Goal: Task Accomplishment & Management: Manage account settings

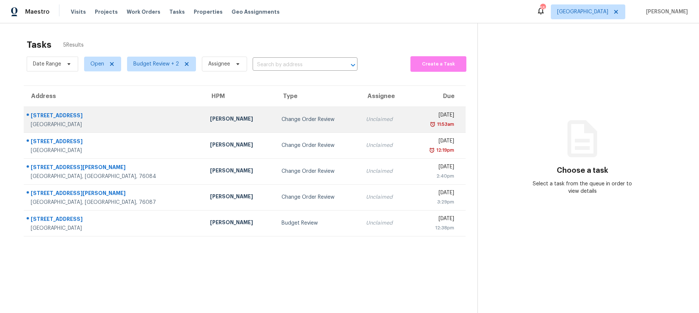
click at [276, 128] on td "Change Order Review" at bounding box center [318, 120] width 84 height 26
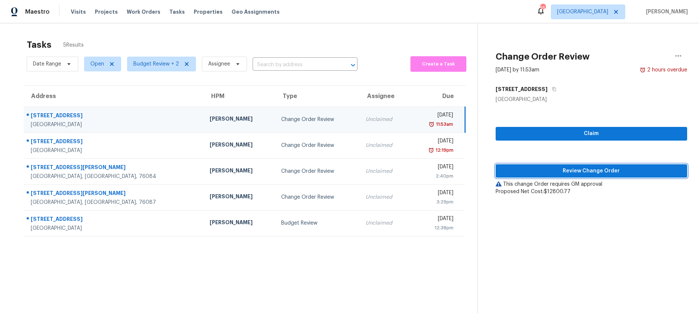
click at [535, 173] on span "Review Change Order" at bounding box center [592, 171] width 180 height 9
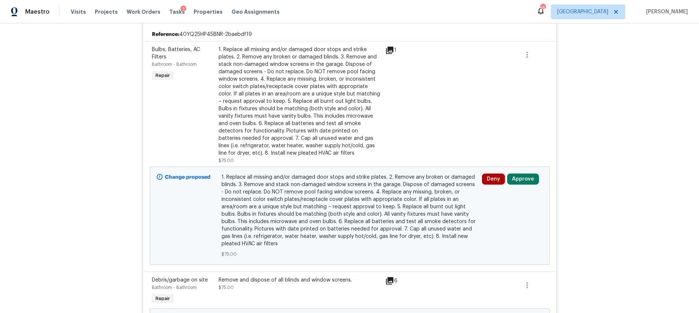
scroll to position [200, 0]
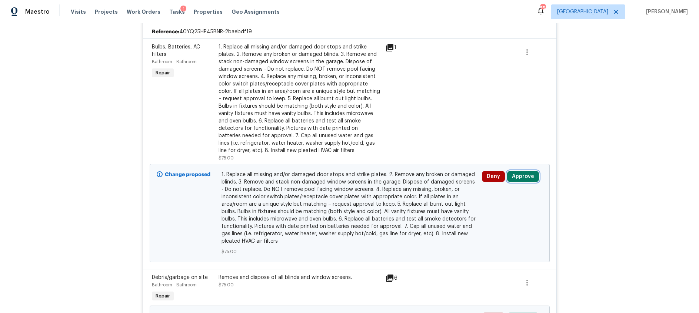
drag, startPoint x: 526, startPoint y: 175, endPoint x: 520, endPoint y: 176, distance: 5.6
click at [526, 175] on button "Approve" at bounding box center [523, 176] width 32 height 11
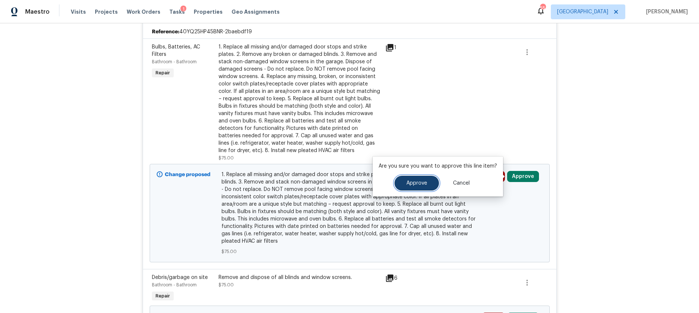
click at [425, 182] on span "Approve" at bounding box center [416, 184] width 21 height 6
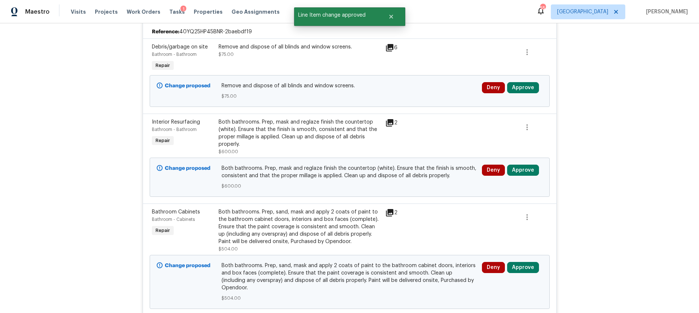
click at [390, 120] on icon at bounding box center [389, 122] width 7 height 7
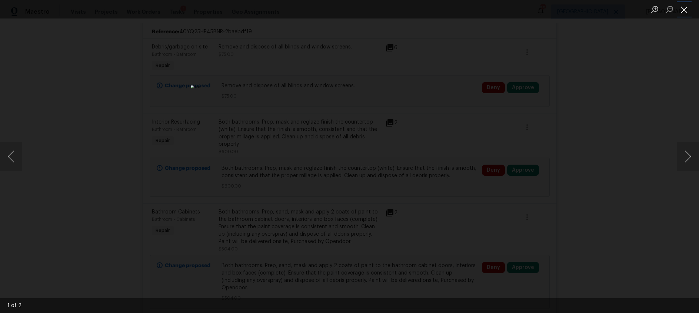
click at [685, 10] on button "Close lightbox" at bounding box center [684, 9] width 15 height 13
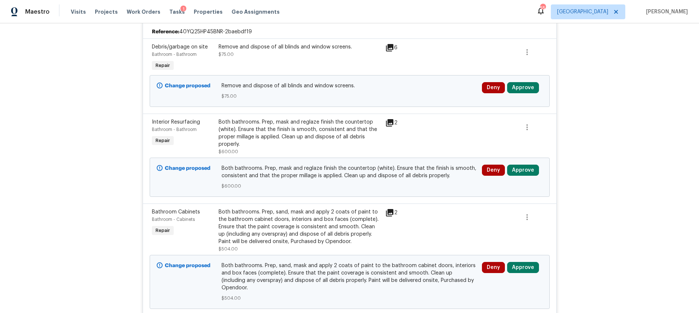
click at [388, 46] on icon at bounding box center [389, 47] width 7 height 7
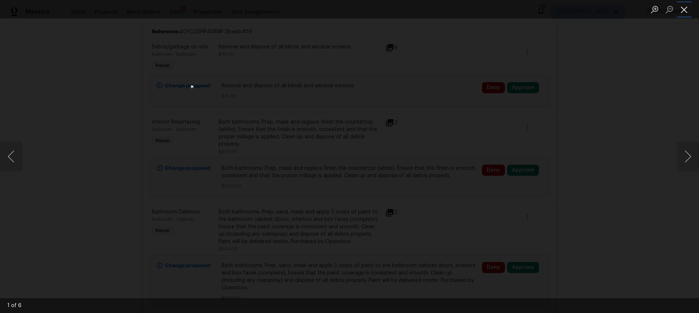
click at [682, 11] on button "Close lightbox" at bounding box center [684, 9] width 15 height 13
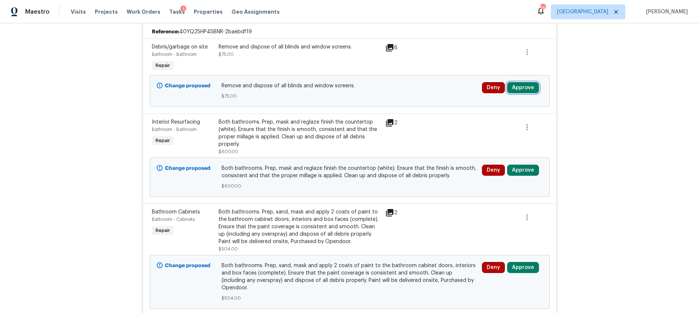
click at [525, 89] on button "Approve" at bounding box center [523, 87] width 32 height 11
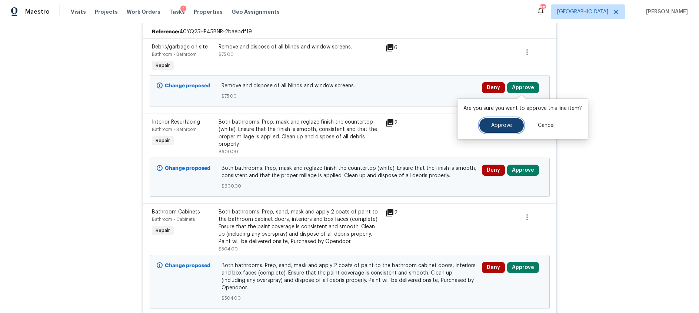
click at [487, 121] on button "Approve" at bounding box center [501, 125] width 44 height 15
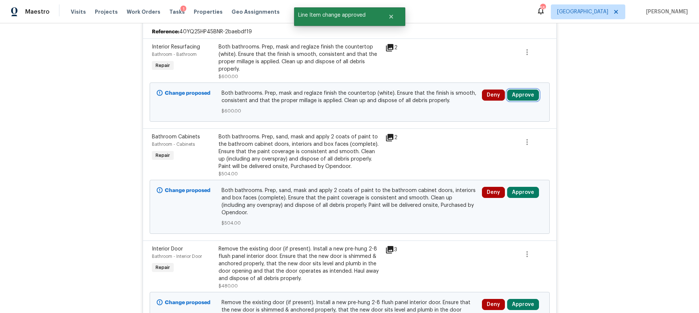
click at [517, 92] on button "Approve" at bounding box center [523, 95] width 32 height 11
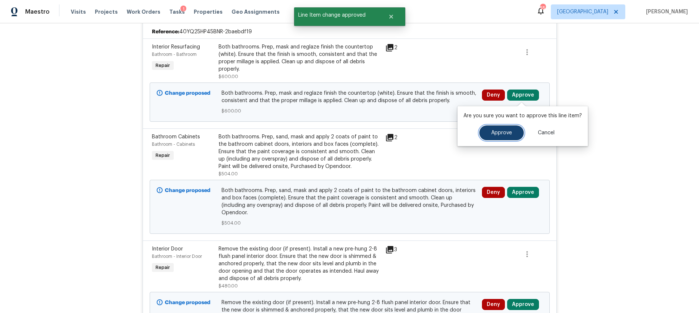
click at [489, 133] on button "Approve" at bounding box center [501, 133] width 44 height 15
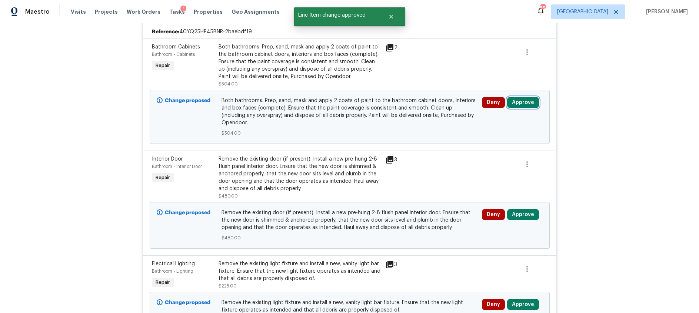
click at [530, 104] on button "Approve" at bounding box center [523, 102] width 32 height 11
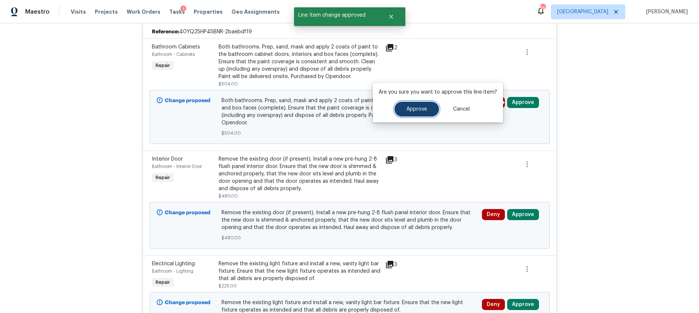
click at [419, 111] on span "Approve" at bounding box center [416, 110] width 21 height 6
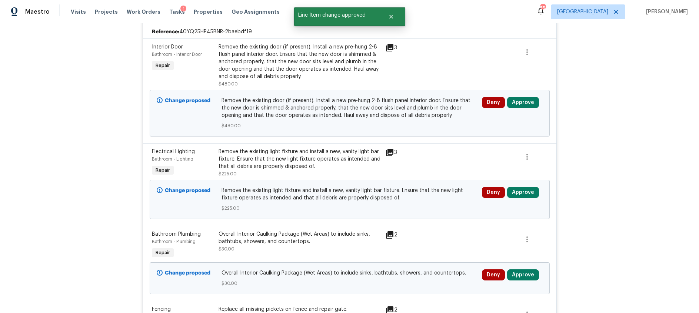
click at [391, 46] on icon at bounding box center [389, 47] width 7 height 7
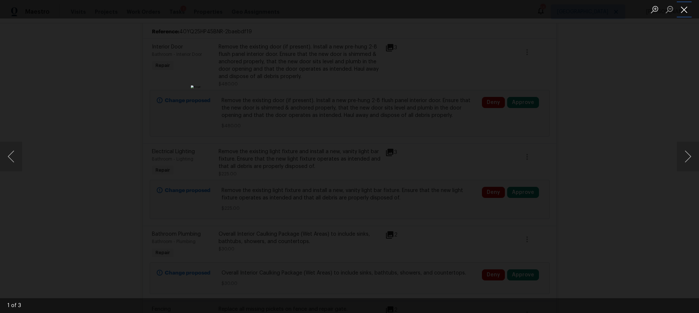
click at [688, 9] on button "Close lightbox" at bounding box center [684, 9] width 15 height 13
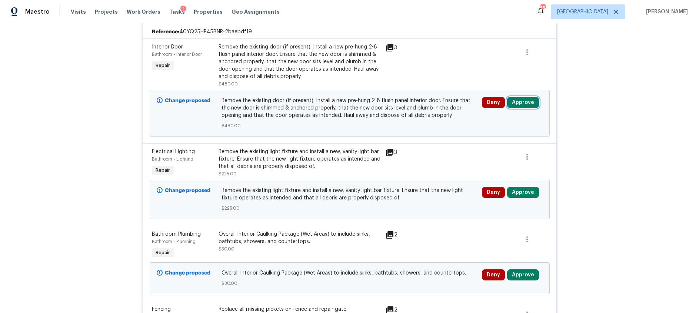
click at [528, 103] on button "Approve" at bounding box center [523, 102] width 32 height 11
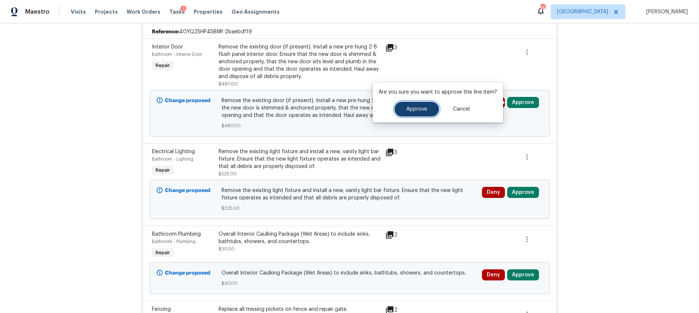
click at [416, 109] on span "Approve" at bounding box center [416, 110] width 21 height 6
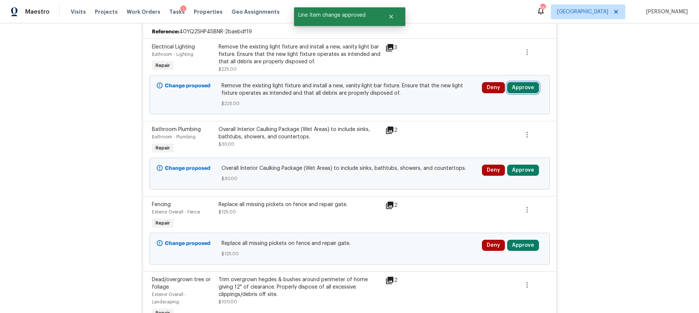
click at [525, 89] on button "Approve" at bounding box center [523, 87] width 32 height 11
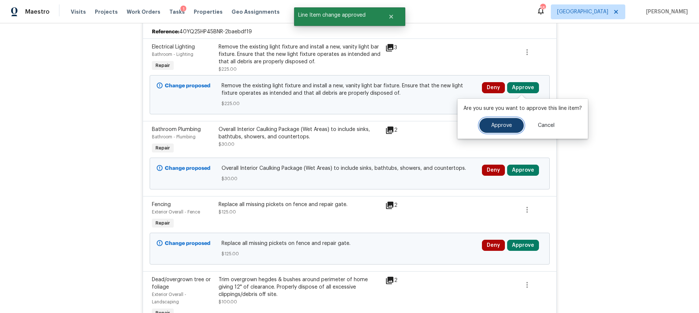
click at [493, 124] on span "Approve" at bounding box center [501, 126] width 21 height 6
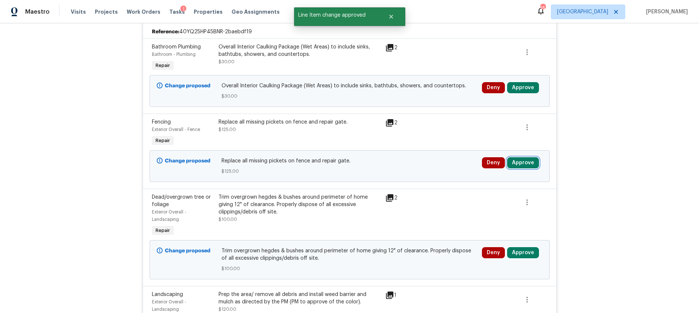
click at [526, 162] on button "Approve" at bounding box center [523, 162] width 32 height 11
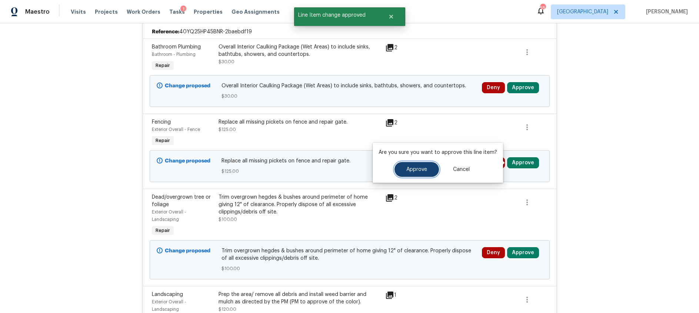
click at [420, 171] on span "Approve" at bounding box center [416, 170] width 21 height 6
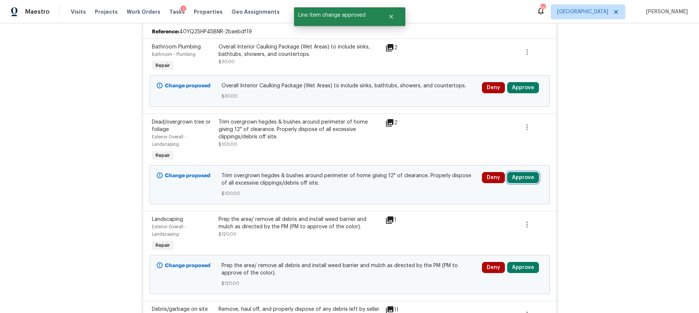
click at [529, 180] on button "Approve" at bounding box center [523, 177] width 32 height 11
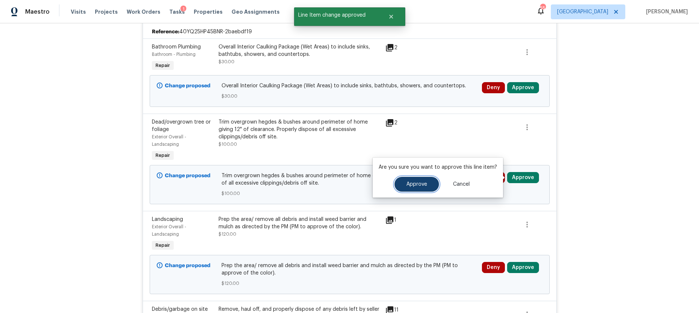
click at [411, 187] on span "Approve" at bounding box center [416, 185] width 21 height 6
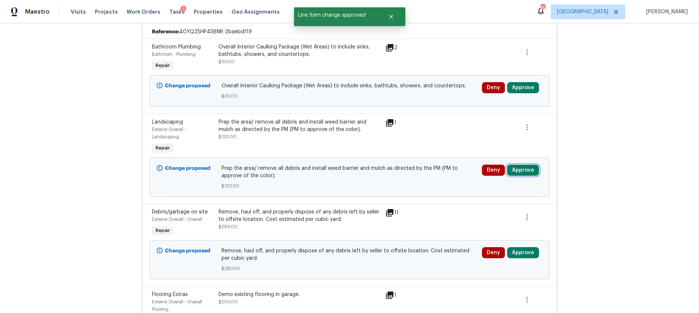
click at [520, 171] on button "Approve" at bounding box center [523, 170] width 32 height 11
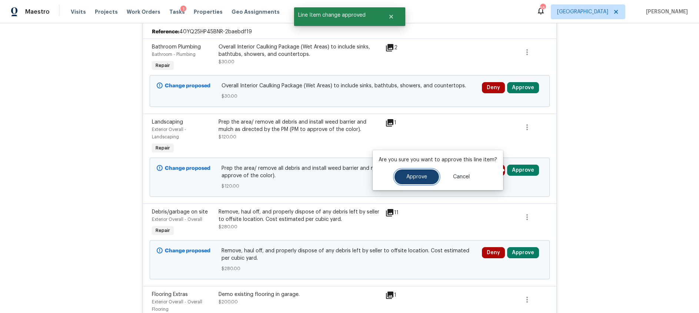
click at [417, 176] on span "Approve" at bounding box center [416, 178] width 21 height 6
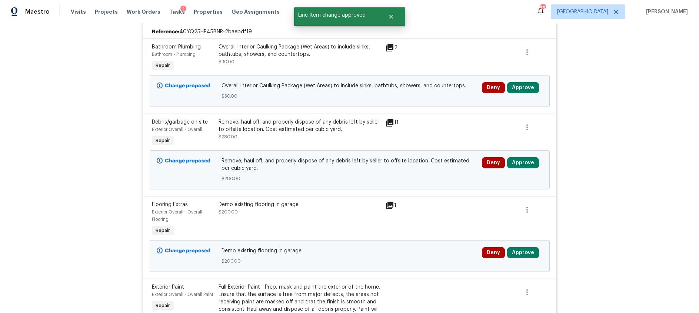
click at [388, 124] on icon at bounding box center [389, 122] width 7 height 7
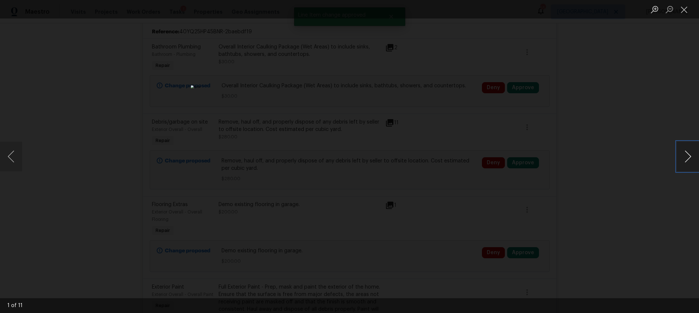
click at [685, 155] on button "Next image" at bounding box center [688, 157] width 22 height 30
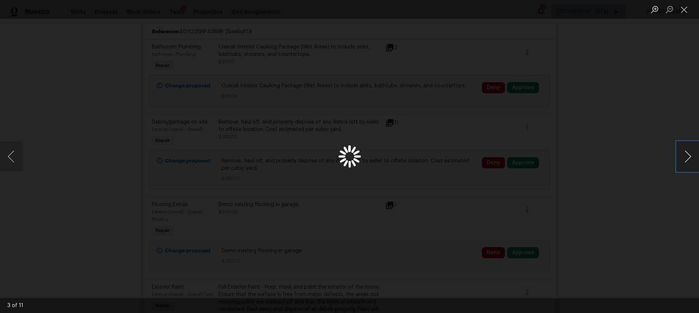
click at [685, 155] on button "Next image" at bounding box center [688, 157] width 22 height 30
click at [681, 9] on button "Close lightbox" at bounding box center [684, 9] width 15 height 13
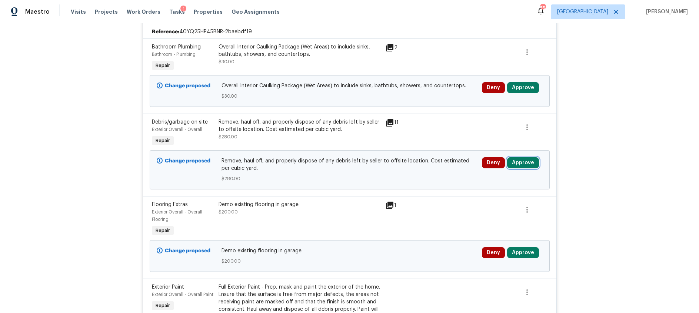
click at [524, 165] on button "Approve" at bounding box center [523, 162] width 32 height 11
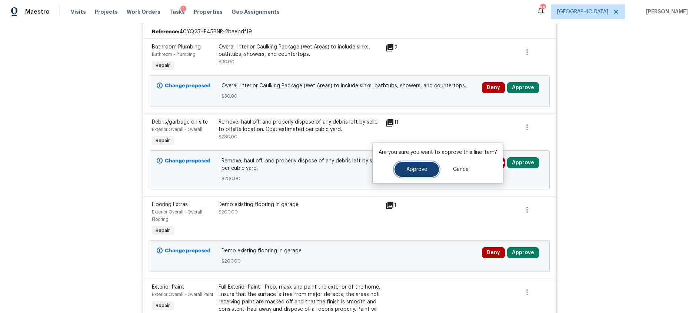
click at [420, 170] on span "Approve" at bounding box center [416, 170] width 21 height 6
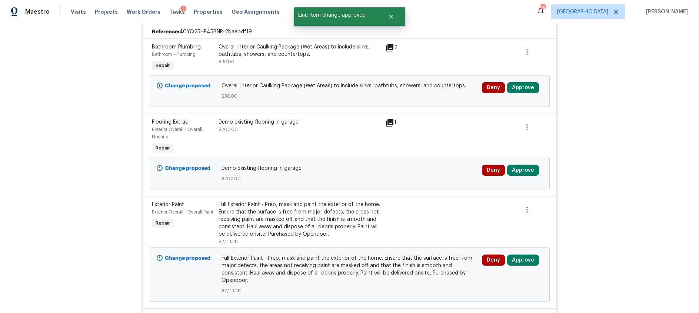
click at [392, 124] on icon at bounding box center [389, 122] width 7 height 7
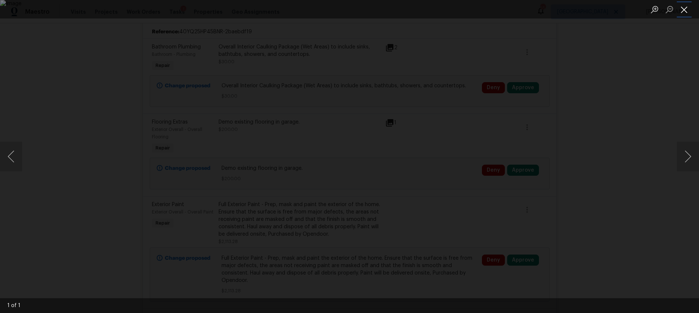
click at [685, 9] on button "Close lightbox" at bounding box center [684, 9] width 15 height 13
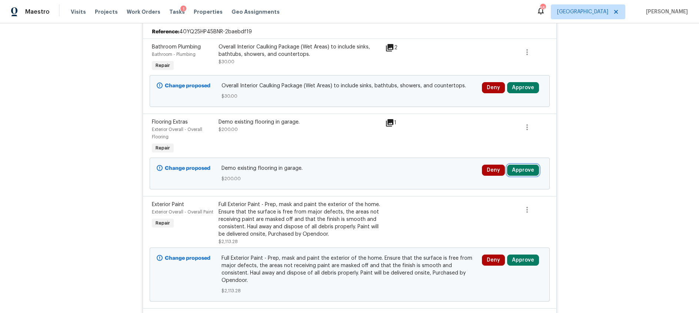
click at [526, 173] on button "Approve" at bounding box center [523, 170] width 32 height 11
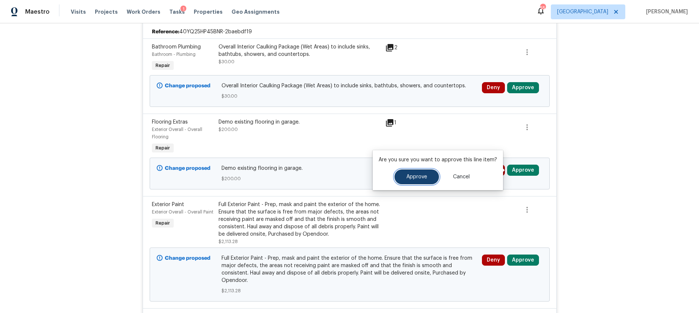
click at [412, 178] on span "Approve" at bounding box center [416, 178] width 21 height 6
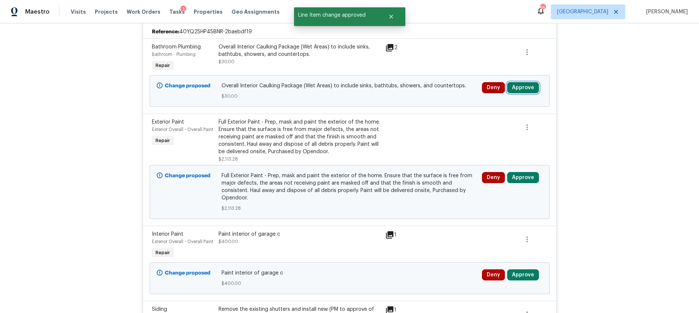
click at [515, 87] on button "Approve" at bounding box center [523, 87] width 32 height 11
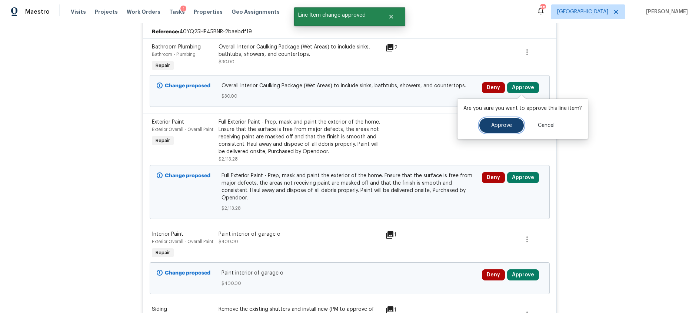
click at [496, 126] on span "Approve" at bounding box center [501, 126] width 21 height 6
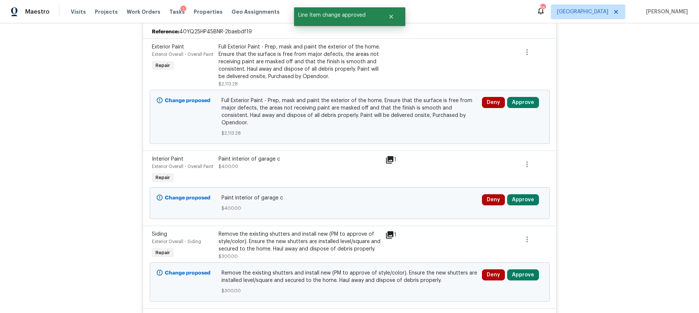
click at [390, 156] on icon at bounding box center [389, 159] width 7 height 7
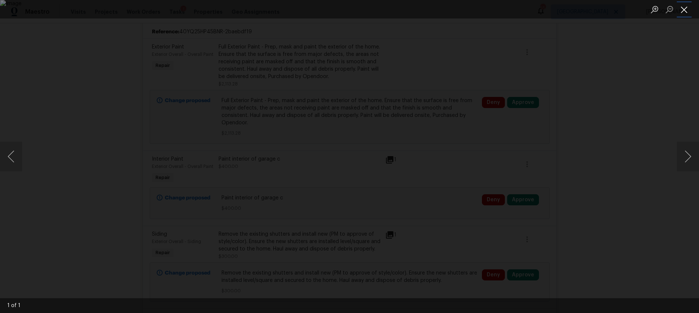
click at [685, 11] on button "Close lightbox" at bounding box center [684, 9] width 15 height 13
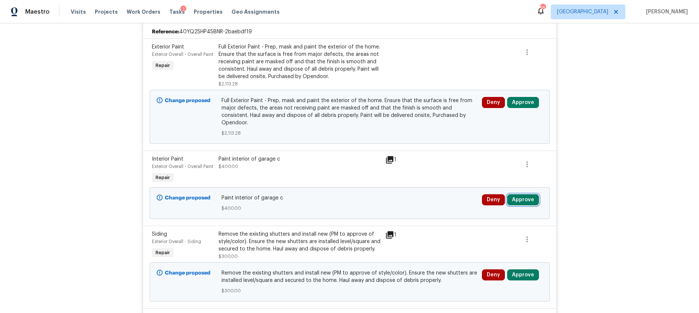
click at [526, 195] on button "Approve" at bounding box center [523, 200] width 32 height 11
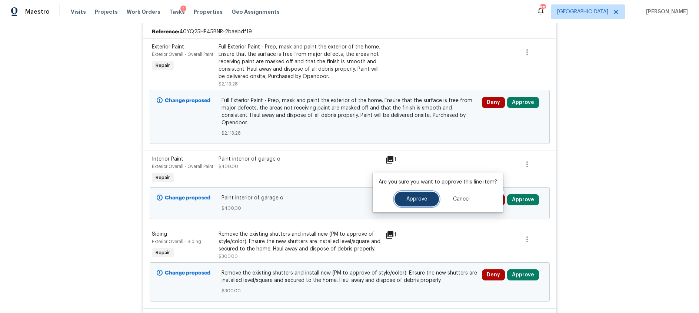
click at [403, 200] on button "Approve" at bounding box center [417, 199] width 44 height 15
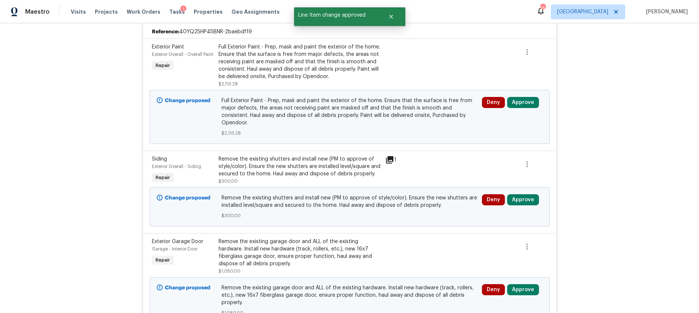
click at [393, 156] on div "1" at bounding box center [399, 160] width 29 height 9
click at [391, 156] on icon at bounding box center [389, 160] width 9 height 9
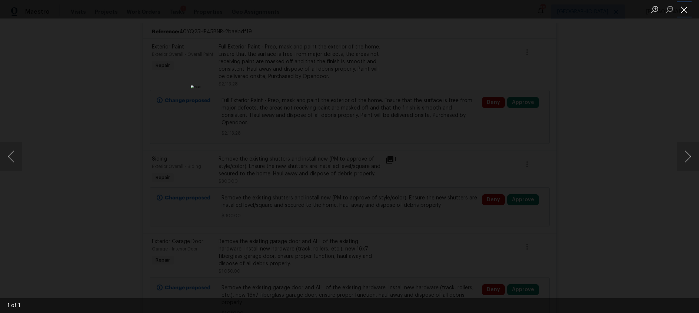
click at [685, 11] on button "Close lightbox" at bounding box center [684, 9] width 15 height 13
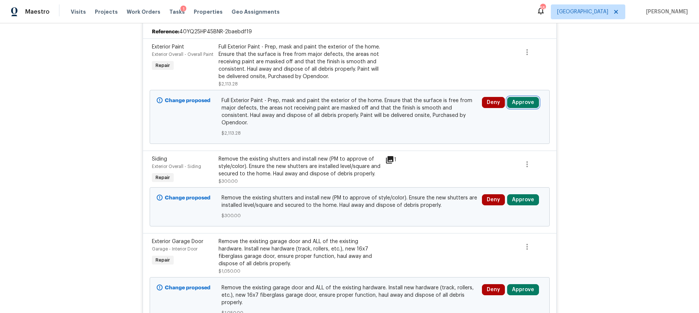
click at [521, 104] on button "Approve" at bounding box center [523, 102] width 32 height 11
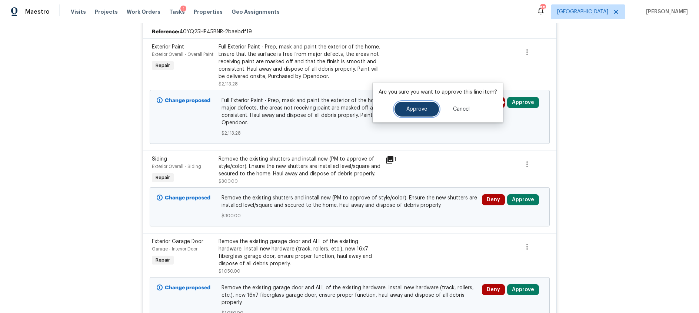
click at [408, 110] on span "Approve" at bounding box center [416, 110] width 21 height 6
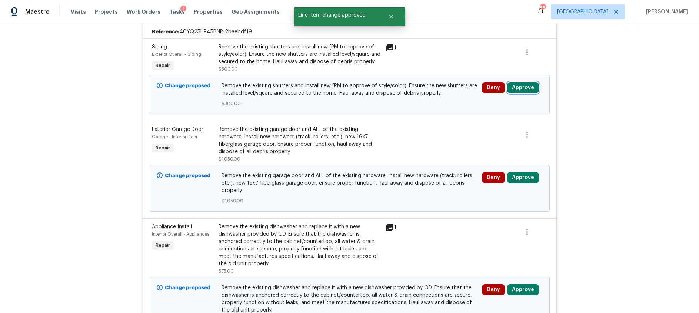
click at [522, 86] on button "Approve" at bounding box center [523, 87] width 32 height 11
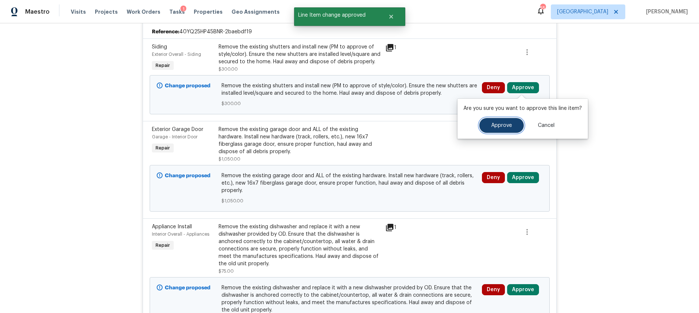
click at [488, 128] on button "Approve" at bounding box center [501, 125] width 44 height 15
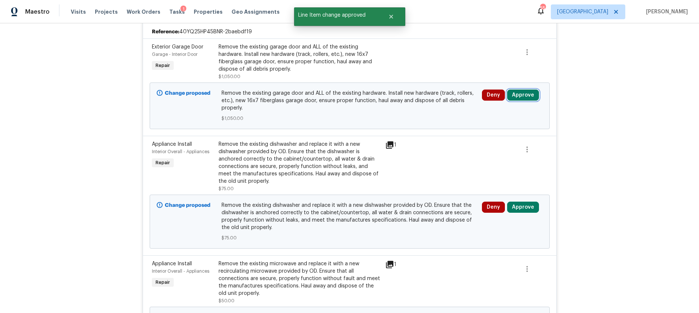
click at [521, 93] on button "Approve" at bounding box center [523, 95] width 32 height 11
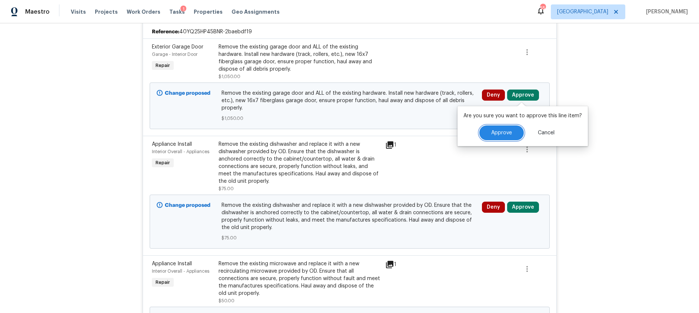
click at [492, 132] on span "Approve" at bounding box center [501, 133] width 21 height 6
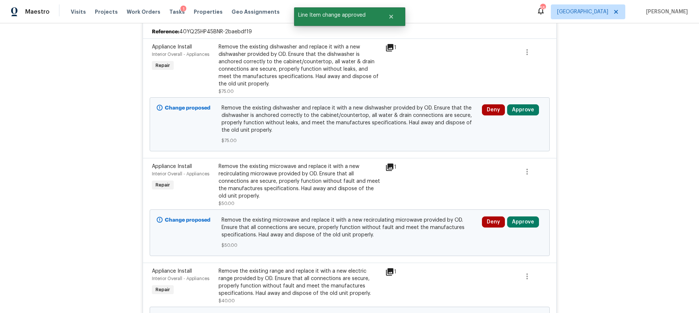
click at [388, 46] on icon at bounding box center [389, 47] width 7 height 7
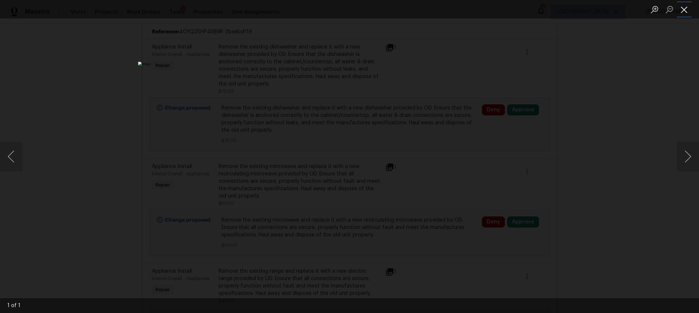
click at [686, 11] on button "Close lightbox" at bounding box center [684, 9] width 15 height 13
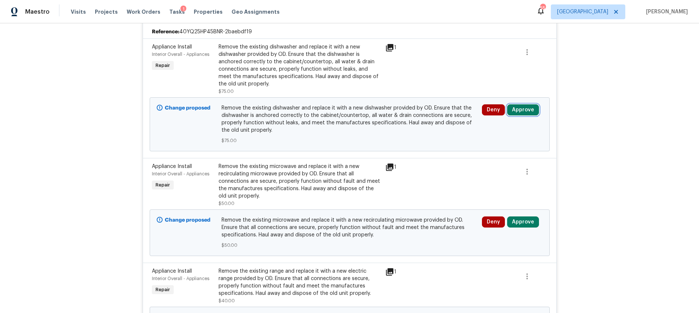
click at [528, 110] on button "Approve" at bounding box center [523, 109] width 32 height 11
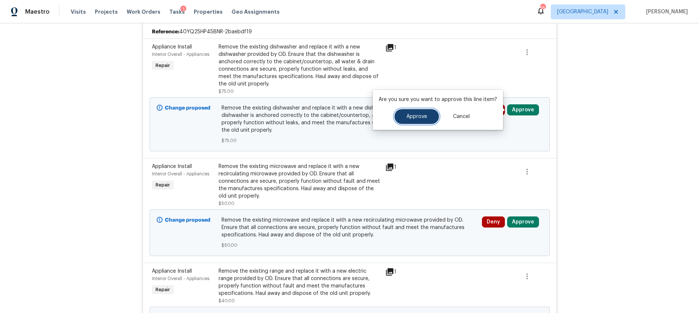
click at [425, 117] on span "Approve" at bounding box center [416, 117] width 21 height 6
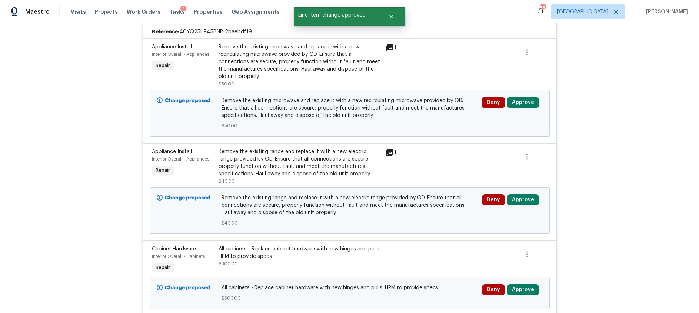
click at [389, 47] on icon at bounding box center [389, 47] width 7 height 7
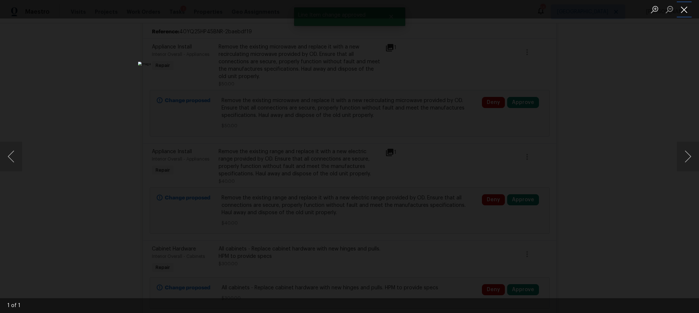
click at [687, 11] on button "Close lightbox" at bounding box center [684, 9] width 15 height 13
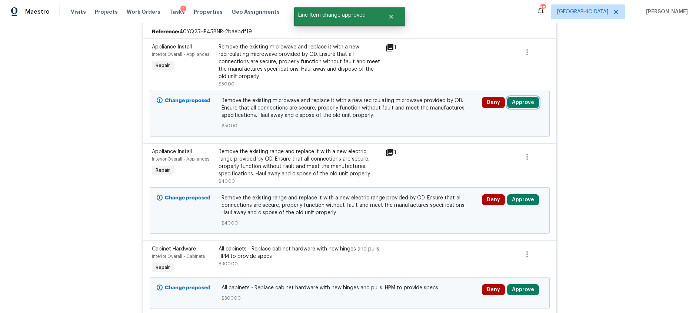
click at [528, 100] on button "Approve" at bounding box center [523, 102] width 32 height 11
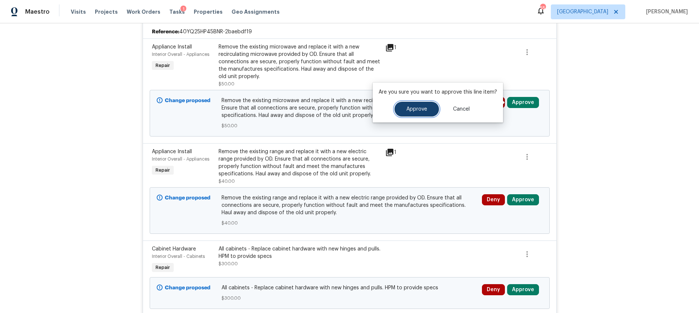
click at [419, 108] on span "Approve" at bounding box center [416, 110] width 21 height 6
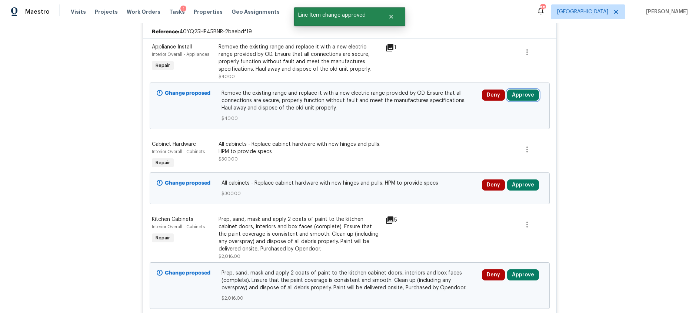
click at [522, 93] on button "Approve" at bounding box center [523, 95] width 32 height 11
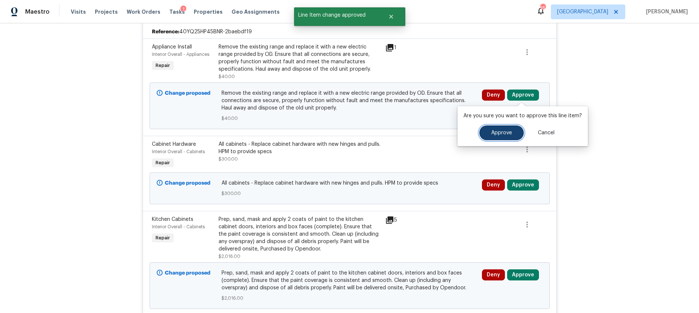
click at [499, 133] on span "Approve" at bounding box center [501, 133] width 21 height 6
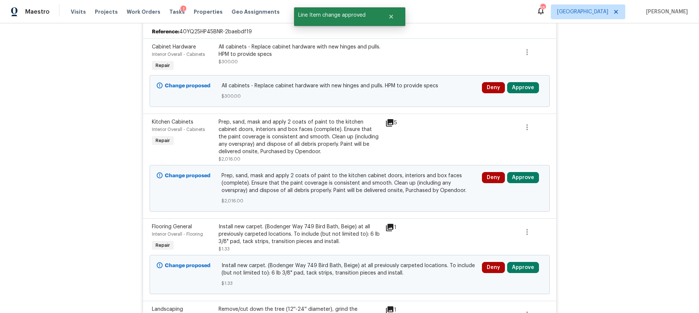
click at [389, 123] on icon at bounding box center [389, 122] width 7 height 7
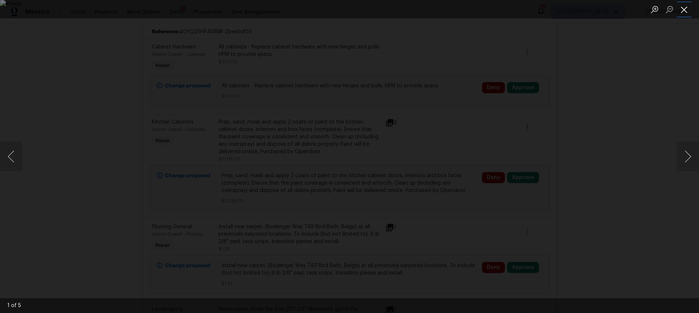
click at [683, 10] on button "Close lightbox" at bounding box center [684, 9] width 15 height 13
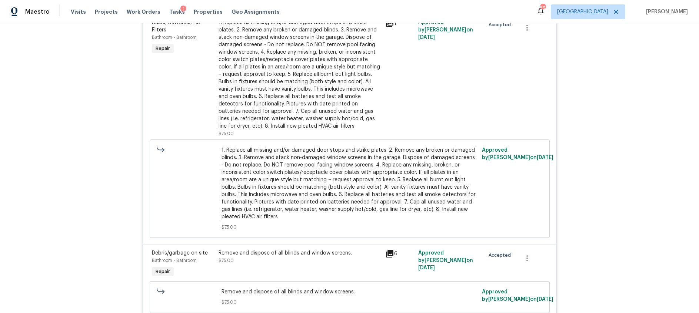
scroll to position [947, 0]
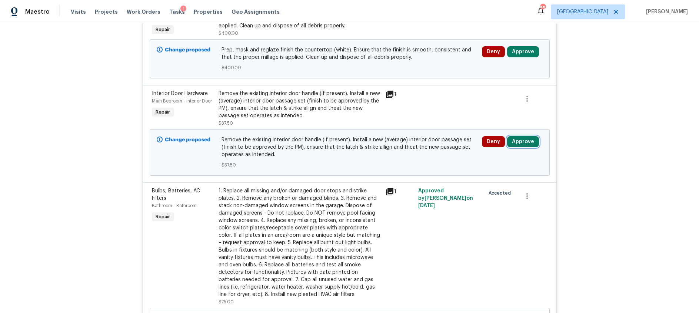
click at [521, 142] on button "Approve" at bounding box center [523, 141] width 32 height 11
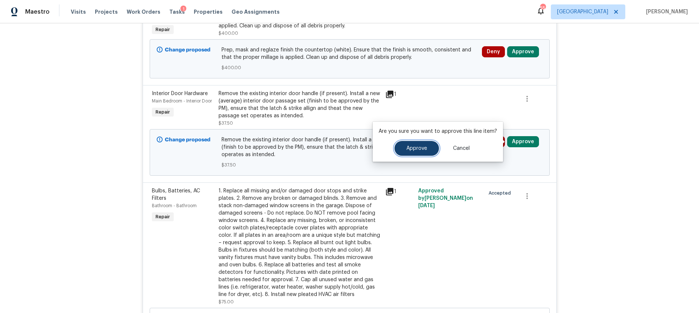
click at [419, 146] on span "Approve" at bounding box center [416, 149] width 21 height 6
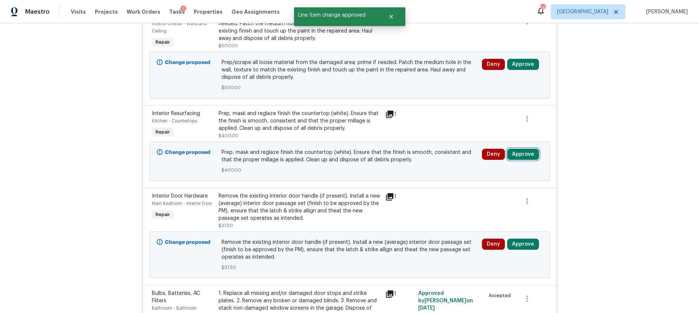
click at [519, 155] on button "Approve" at bounding box center [523, 154] width 32 height 11
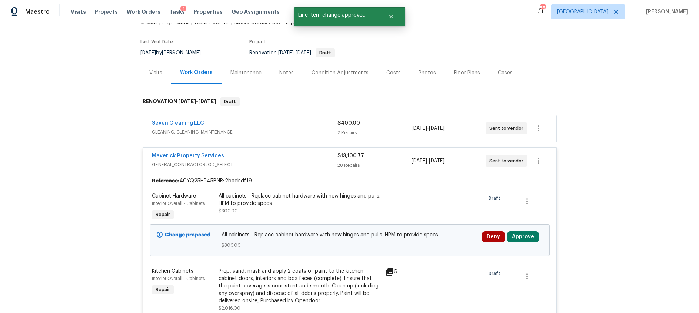
scroll to position [845, 0]
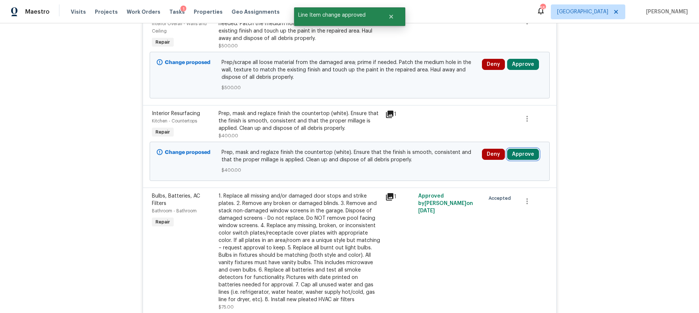
click at [522, 155] on button "Approve" at bounding box center [523, 154] width 32 height 11
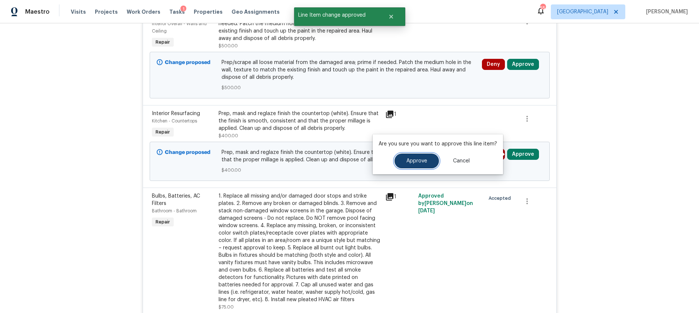
click at [412, 160] on span "Approve" at bounding box center [416, 162] width 21 height 6
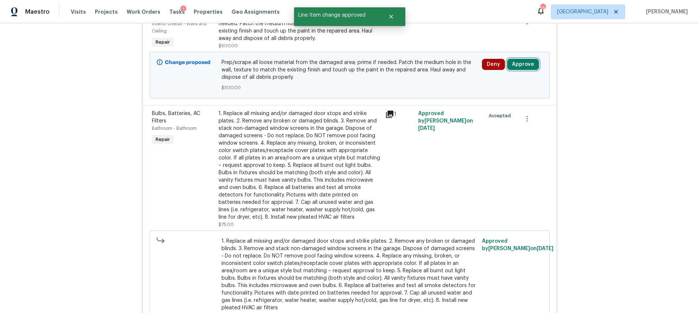
click at [529, 66] on button "Approve" at bounding box center [523, 64] width 32 height 11
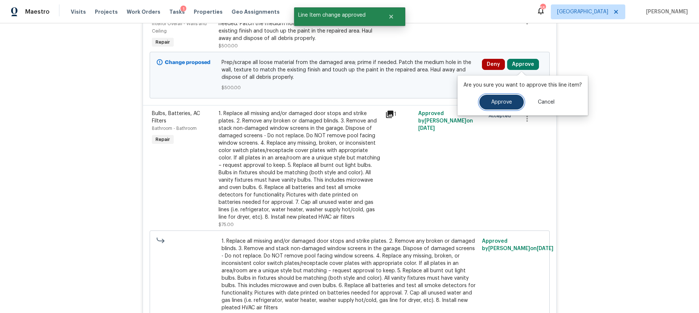
click at [499, 100] on span "Approve" at bounding box center [501, 103] width 21 height 6
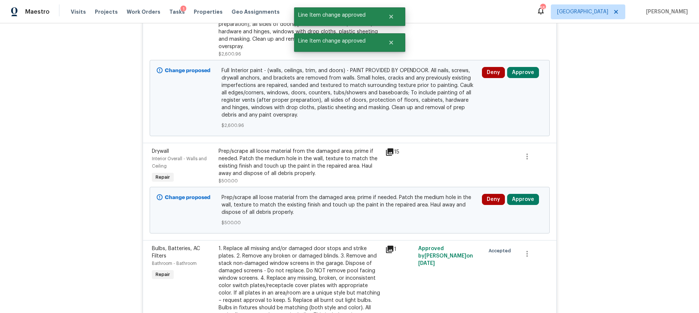
scroll to position [49, 0]
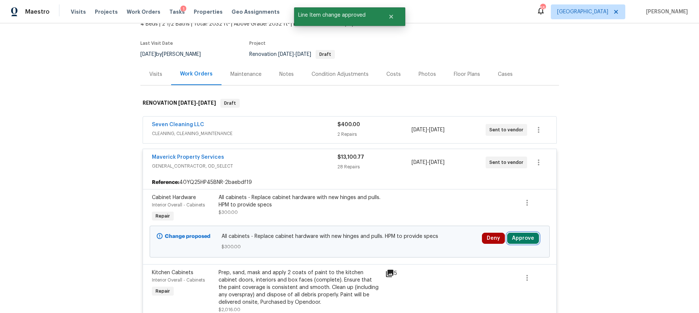
click at [526, 239] on button "Approve" at bounding box center [523, 238] width 32 height 11
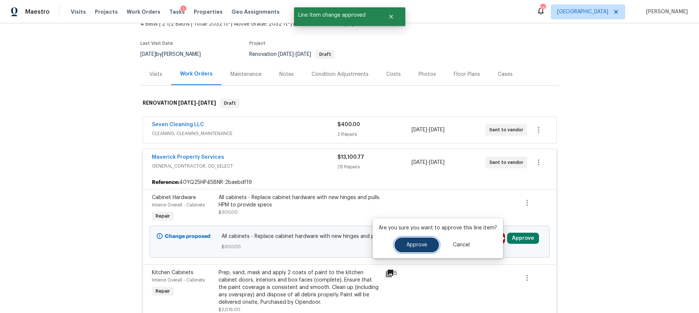
click at [414, 243] on span "Approve" at bounding box center [416, 246] width 21 height 6
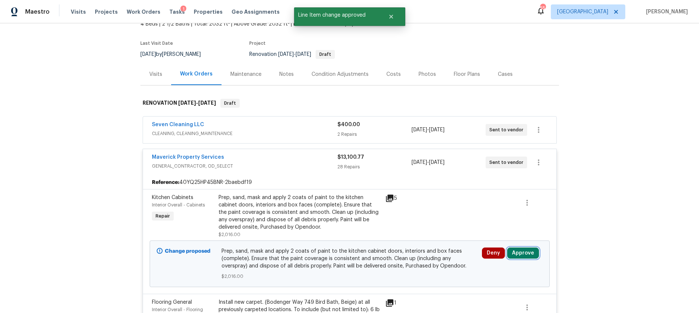
click at [522, 252] on button "Approve" at bounding box center [523, 253] width 32 height 11
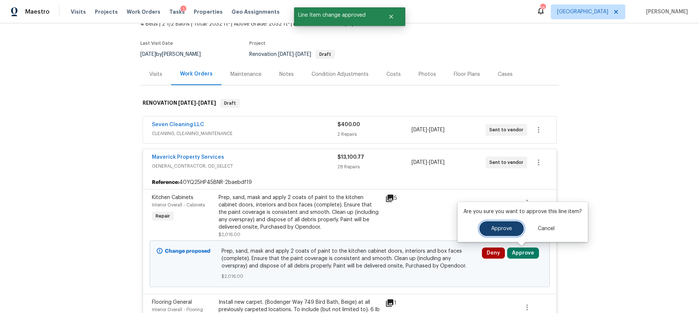
click at [503, 224] on button "Approve" at bounding box center [501, 229] width 44 height 15
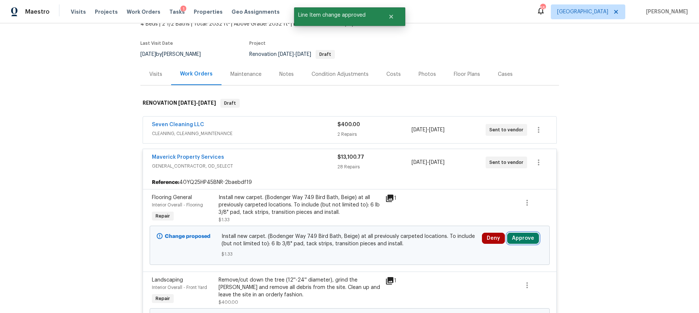
click at [521, 243] on button "Approve" at bounding box center [523, 238] width 32 height 11
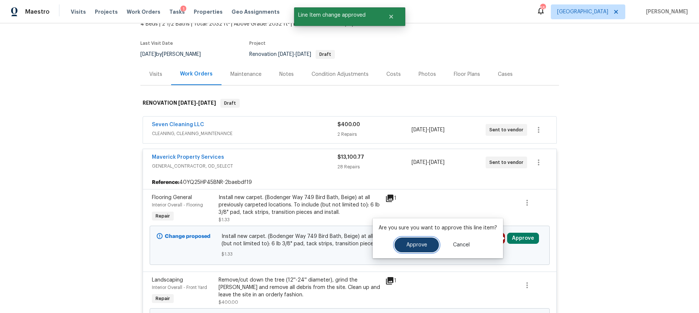
click at [423, 247] on span "Approve" at bounding box center [416, 246] width 21 height 6
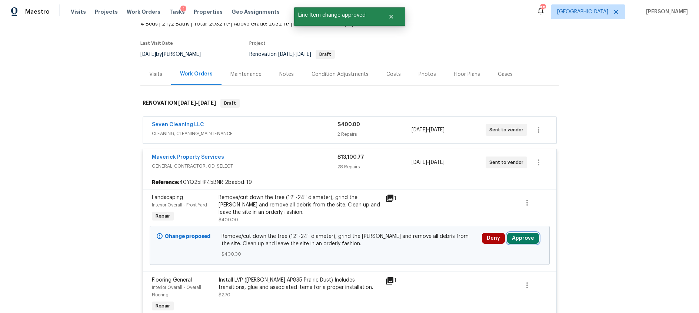
click at [528, 241] on button "Approve" at bounding box center [523, 238] width 32 height 11
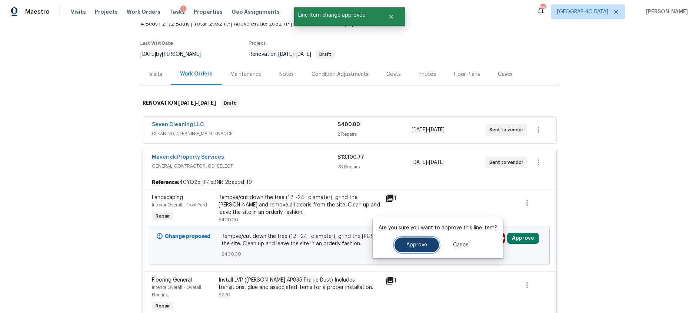
click at [427, 245] on button "Approve" at bounding box center [417, 245] width 44 height 15
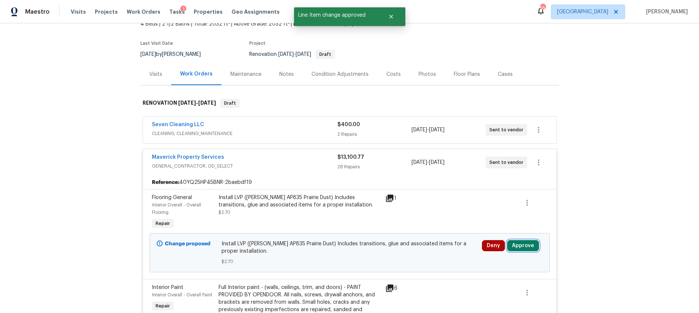
click at [526, 247] on button "Approve" at bounding box center [523, 245] width 32 height 11
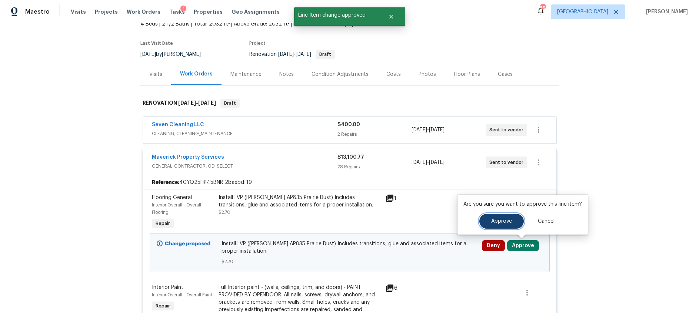
click at [491, 224] on span "Approve" at bounding box center [501, 222] width 21 height 6
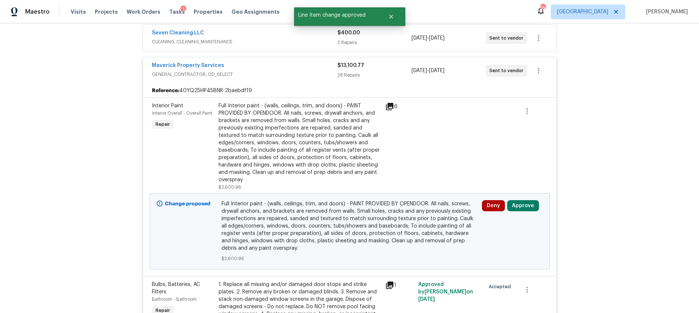
scroll to position [141, 0]
drag, startPoint x: 519, startPoint y: 207, endPoint x: 506, endPoint y: 207, distance: 12.6
click at [519, 207] on button "Approve" at bounding box center [523, 205] width 32 height 11
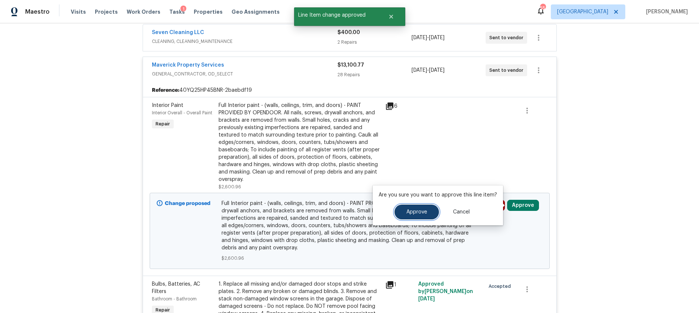
click at [417, 215] on button "Approve" at bounding box center [417, 212] width 44 height 15
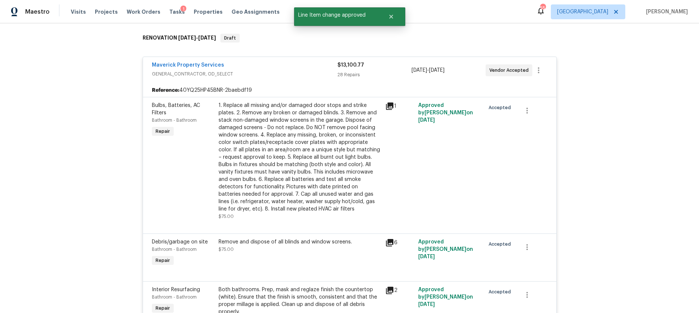
scroll to position [0, 0]
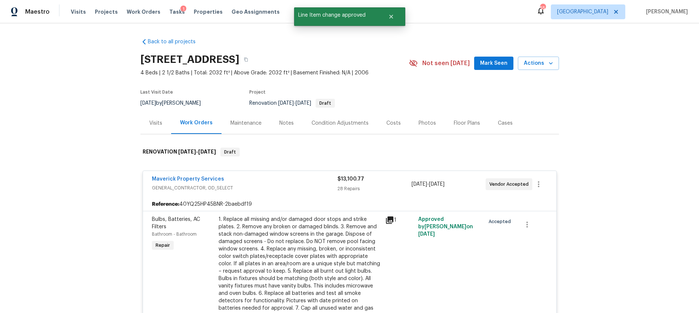
click at [390, 122] on div "Costs" at bounding box center [393, 123] width 14 height 7
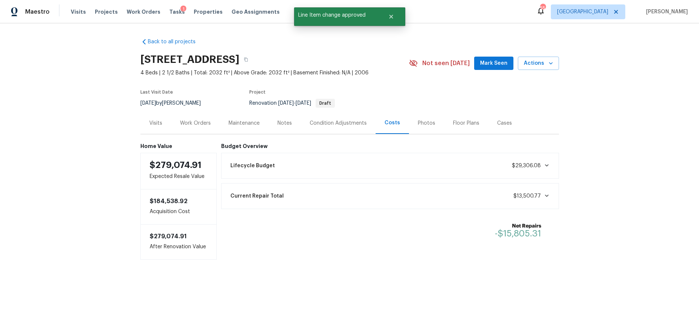
click at [195, 120] on div "Work Orders" at bounding box center [195, 123] width 31 height 7
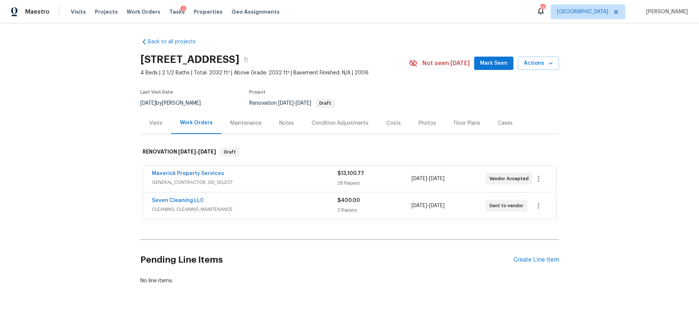
click at [273, 198] on div "Seven Cleaning LLC" at bounding box center [245, 201] width 186 height 9
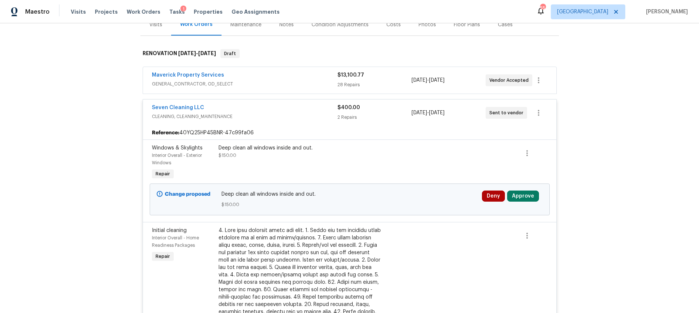
scroll to position [99, 0]
click at [517, 196] on button "Approve" at bounding box center [523, 195] width 32 height 11
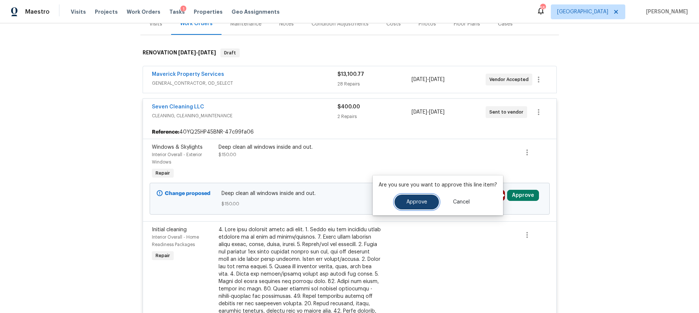
click at [406, 202] on span "Approve" at bounding box center [416, 203] width 21 height 6
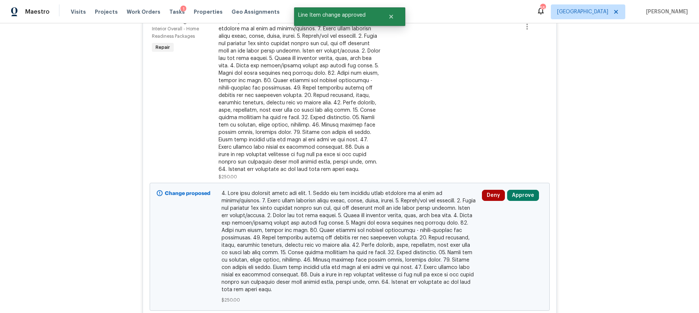
scroll to position [205, 0]
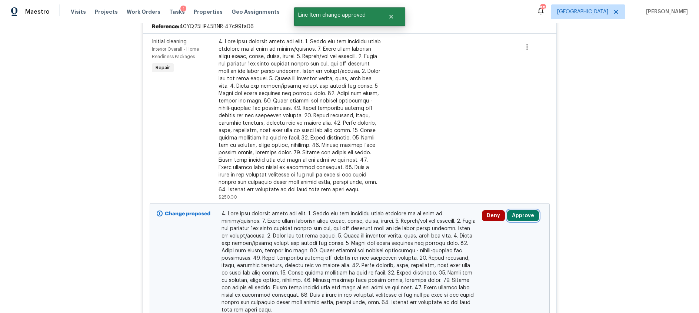
click at [524, 216] on button "Approve" at bounding box center [523, 215] width 32 height 11
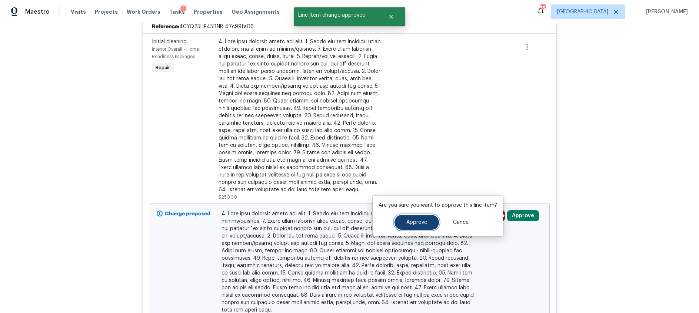
click at [415, 226] on button "Approve" at bounding box center [417, 222] width 44 height 15
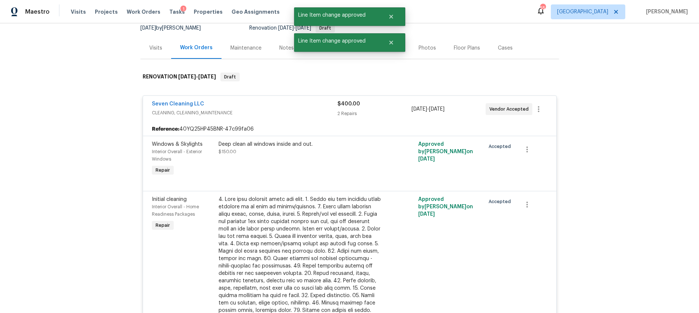
scroll to position [0, 0]
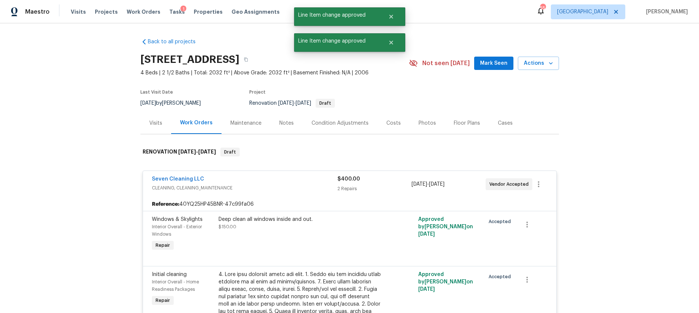
click at [289, 124] on div "Notes" at bounding box center [286, 123] width 14 height 7
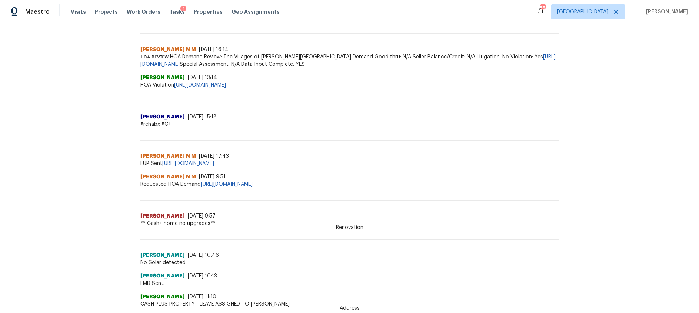
scroll to position [424, 0]
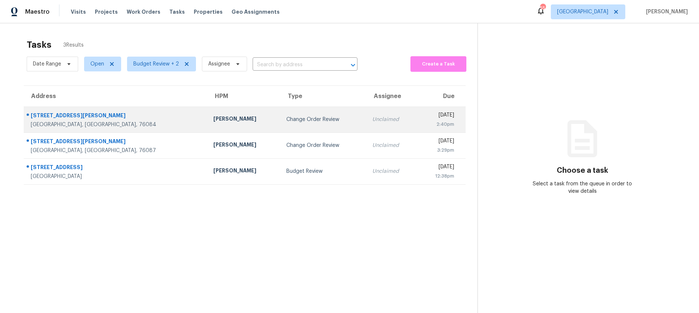
click at [207, 126] on td "[PERSON_NAME]" at bounding box center [243, 120] width 73 height 26
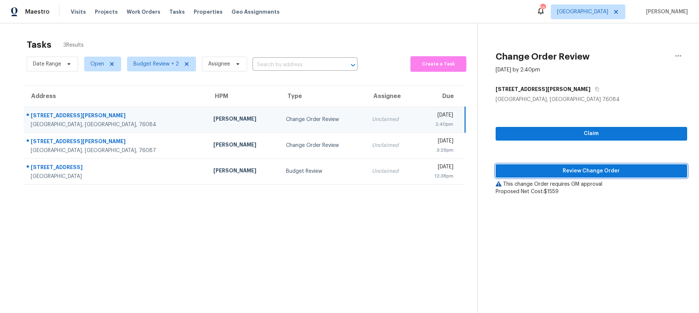
click at [540, 171] on span "Review Change Order" at bounding box center [592, 171] width 180 height 9
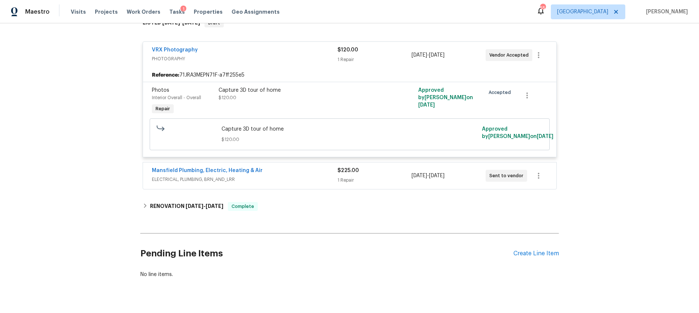
scroll to position [145, 0]
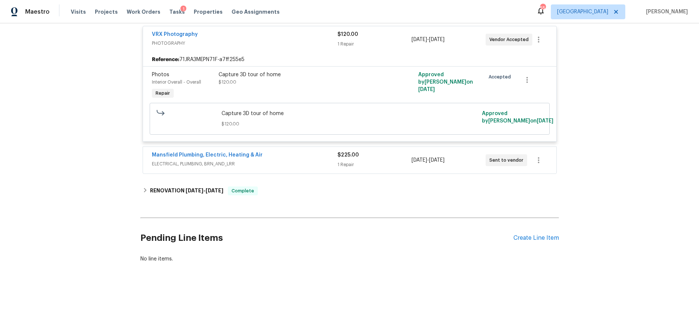
click at [296, 160] on span "ELECTRICAL, PLUMBING, BRN_AND_LRR" at bounding box center [245, 163] width 186 height 7
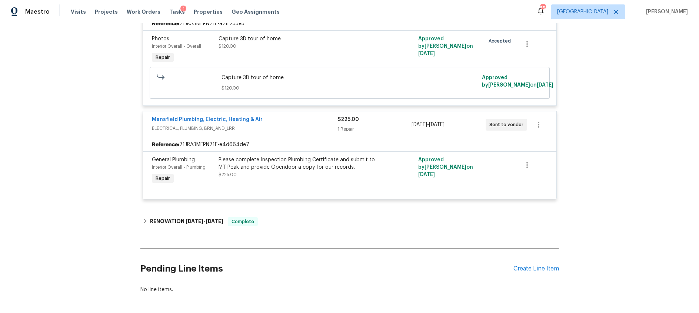
scroll to position [212, 0]
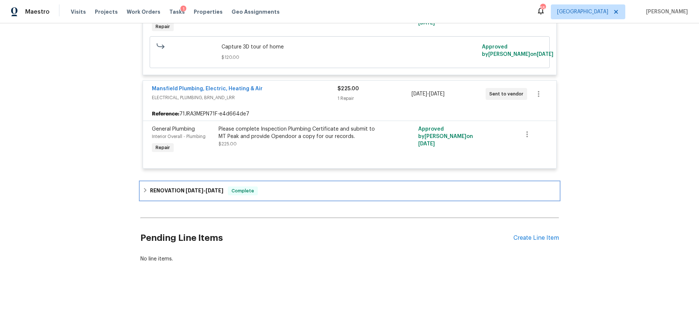
click at [205, 186] on div "RENOVATION 8/5/25 - 8/13/25 Complete" at bounding box center [349, 191] width 419 height 18
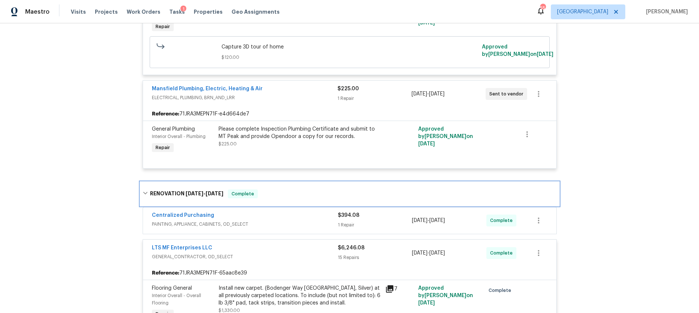
scroll to position [338, 0]
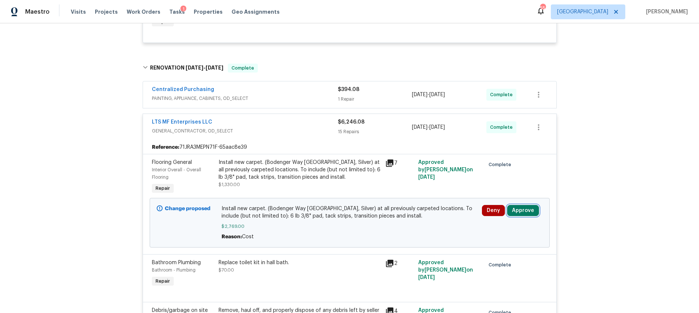
click at [523, 212] on button "Approve" at bounding box center [523, 210] width 32 height 11
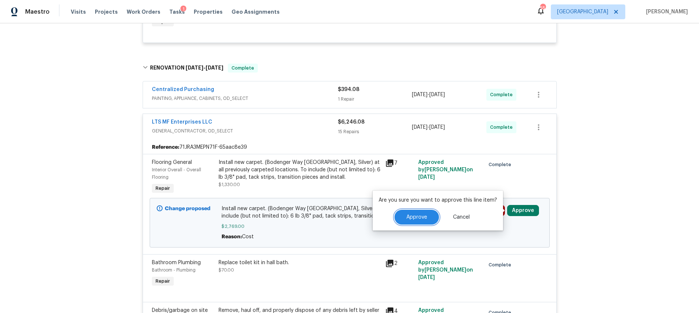
click at [420, 219] on span "Approve" at bounding box center [416, 218] width 21 height 6
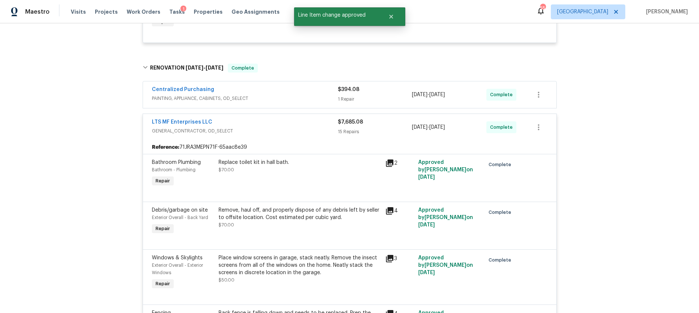
scroll to position [0, 0]
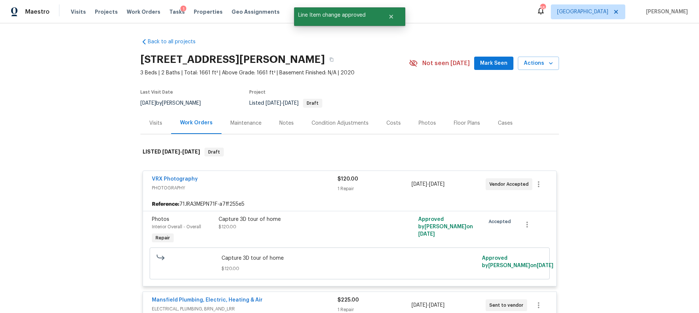
click at [393, 122] on div "Costs" at bounding box center [393, 123] width 14 height 7
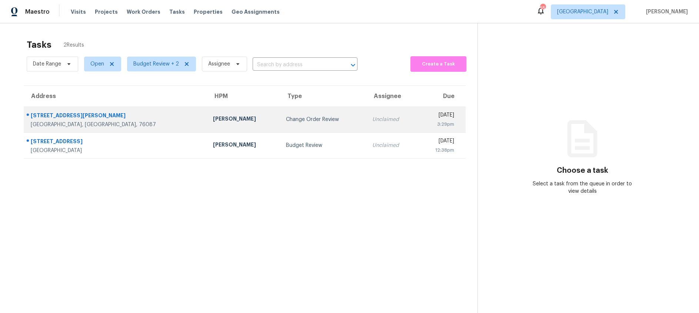
click at [280, 126] on td "Change Order Review" at bounding box center [323, 120] width 86 height 26
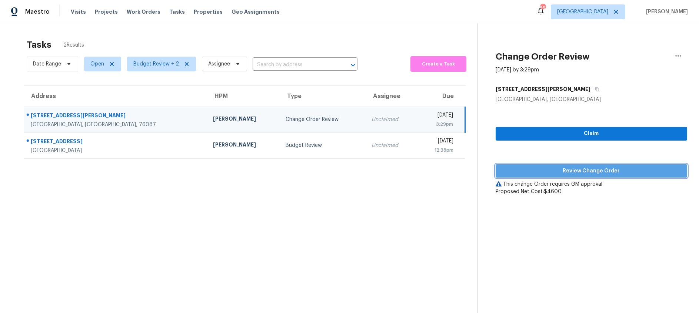
click at [534, 170] on span "Review Change Order" at bounding box center [592, 171] width 180 height 9
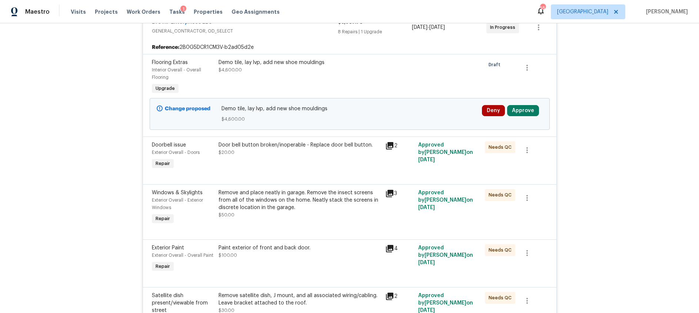
scroll to position [212, 0]
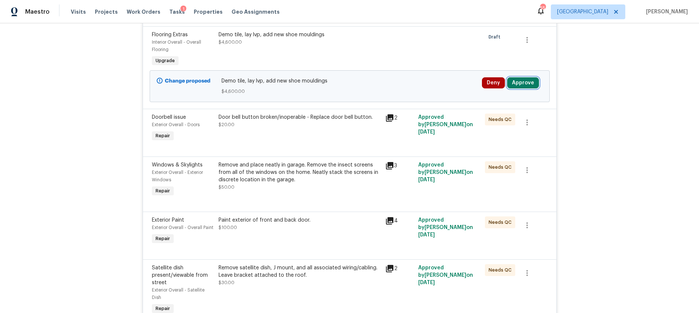
click at [514, 84] on button "Approve" at bounding box center [523, 82] width 32 height 11
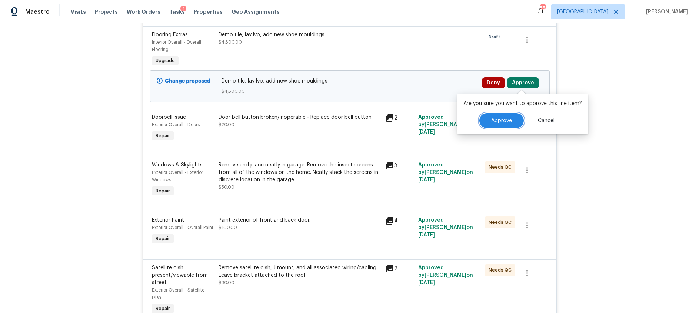
click at [501, 119] on span "Approve" at bounding box center [501, 121] width 21 height 6
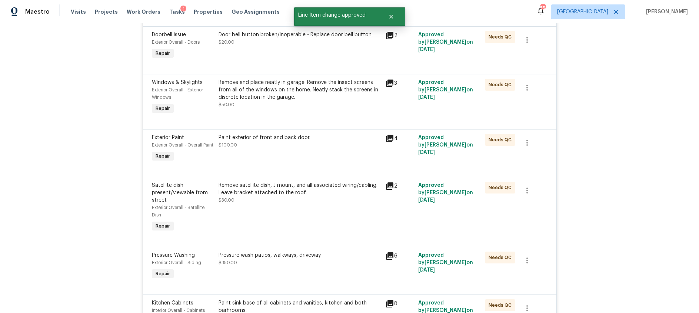
scroll to position [0, 0]
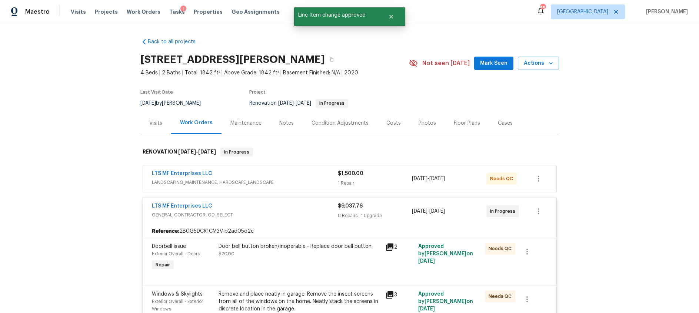
click at [393, 121] on div "Costs" at bounding box center [393, 123] width 14 height 7
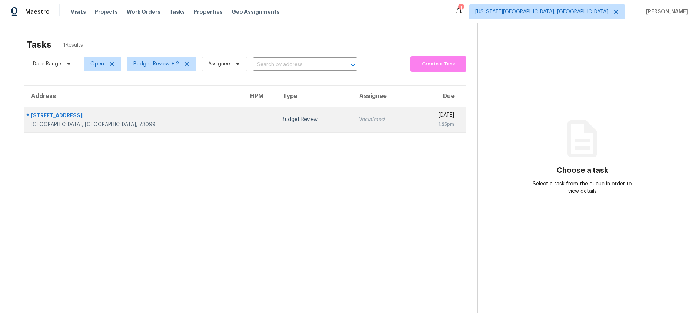
click at [276, 114] on td "Budget Review" at bounding box center [314, 120] width 76 height 26
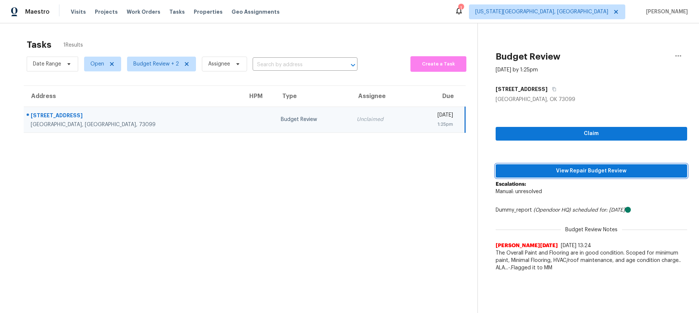
click at [560, 169] on span "View Repair Budget Review" at bounding box center [592, 171] width 180 height 9
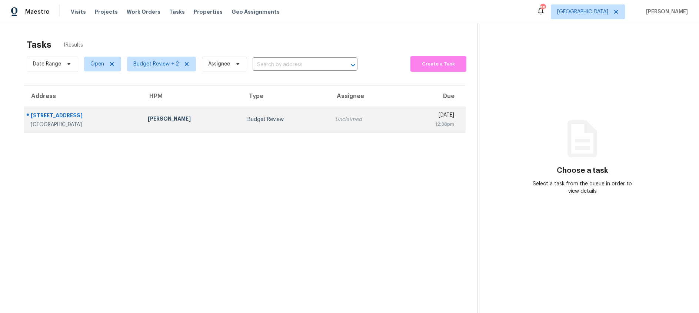
click at [247, 123] on div "Budget Review" at bounding box center [285, 119] width 76 height 7
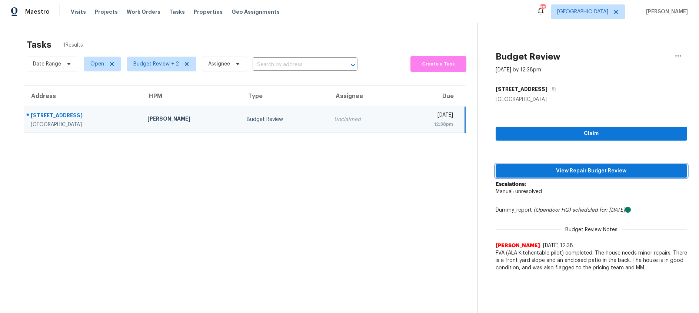
click at [579, 169] on span "View Repair Budget Review" at bounding box center [592, 171] width 180 height 9
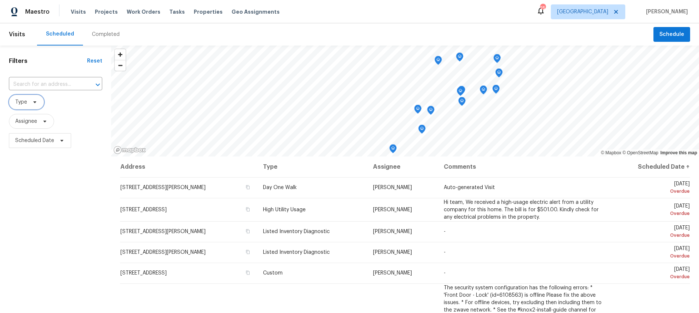
click at [35, 102] on icon at bounding box center [34, 103] width 3 height 2
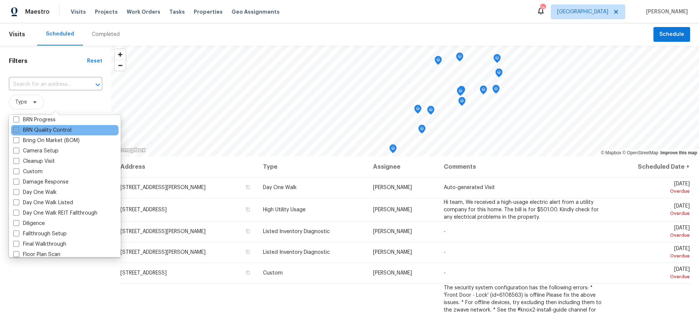
scroll to position [80, 0]
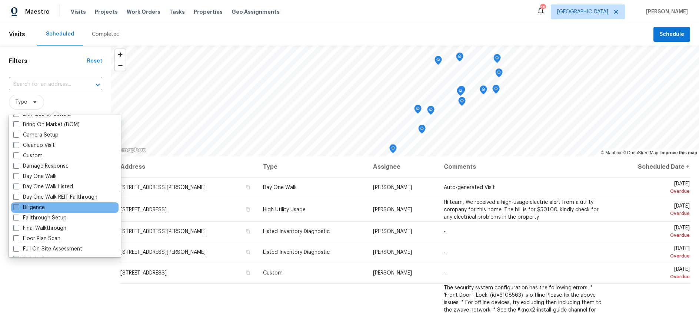
click at [17, 206] on span at bounding box center [16, 208] width 6 height 6
click at [17, 206] on input "Diligence" at bounding box center [15, 206] width 5 height 5
checkbox input "true"
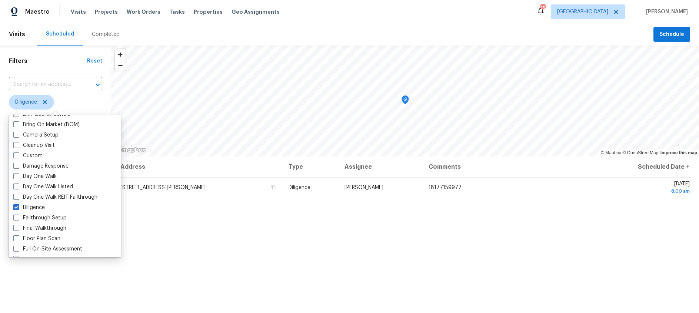
click at [221, 225] on div "Address Type Assignee Comments Scheduled Date ↑ [STREET_ADDRESS][PERSON_NAME] D…" at bounding box center [405, 282] width 588 height 251
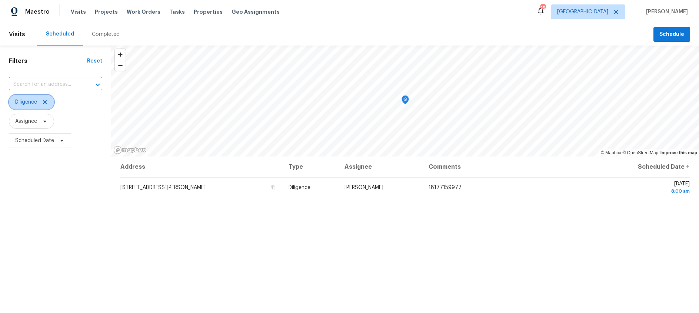
click at [48, 103] on icon at bounding box center [45, 102] width 6 height 6
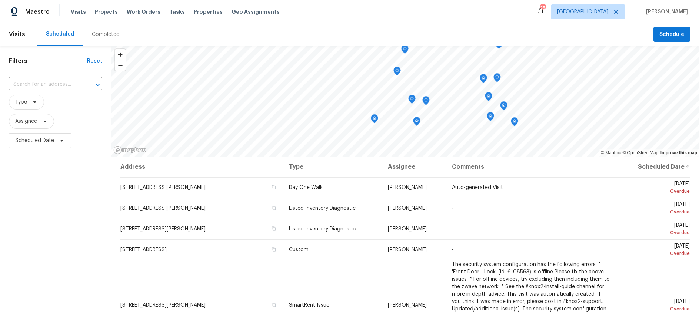
click at [101, 34] on div "Completed" at bounding box center [106, 34] width 28 height 7
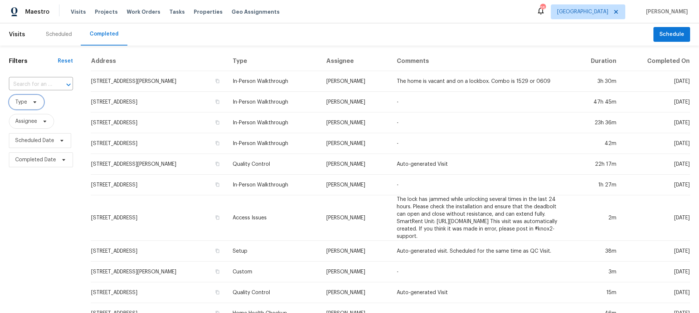
click at [30, 102] on span at bounding box center [34, 102] width 8 height 6
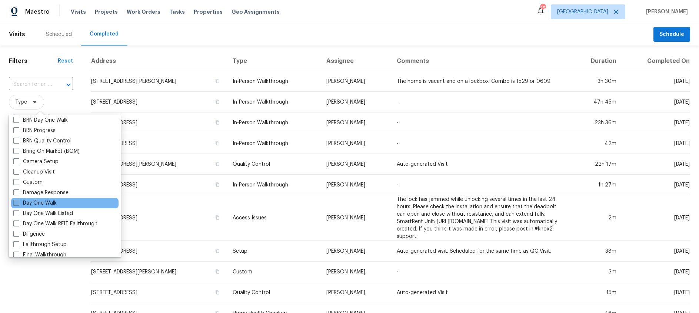
scroll to position [62, 0]
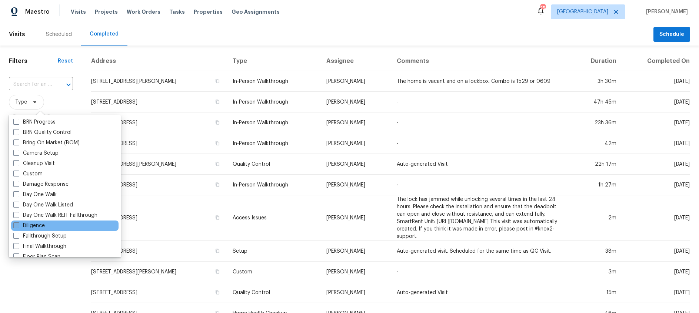
click at [13, 227] on span at bounding box center [16, 226] width 6 height 6
click at [13, 227] on input "Diligence" at bounding box center [15, 224] width 5 height 5
checkbox input "true"
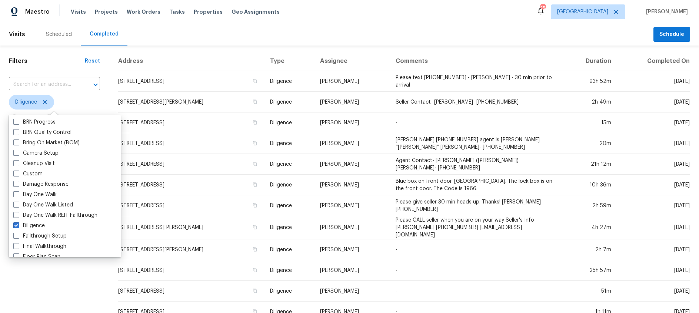
click at [47, 286] on div "Filters Reset ​ Diligence Assignee Scheduled Date Completed Date" at bounding box center [54, 277] width 109 height 463
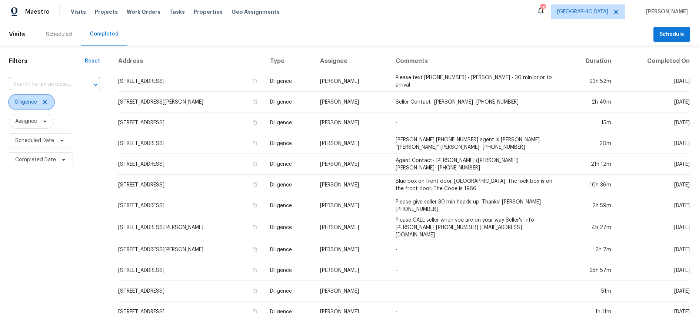
click at [45, 103] on icon at bounding box center [45, 102] width 4 height 4
